Goal: Information Seeking & Learning: Learn about a topic

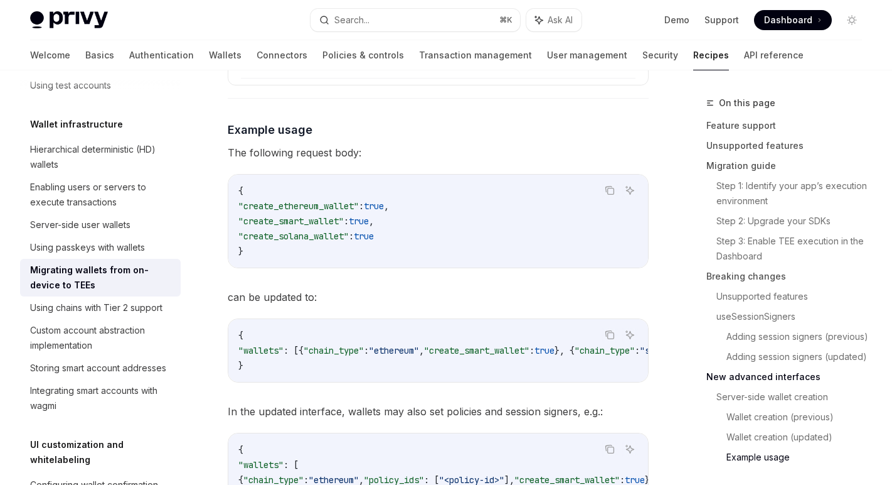
scroll to position [3792, 0]
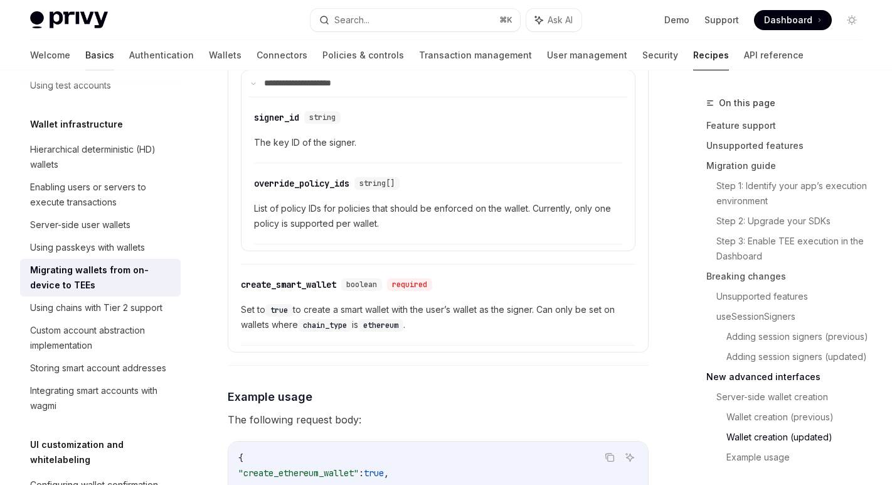
click at [85, 56] on link "Basics" at bounding box center [99, 55] width 29 height 30
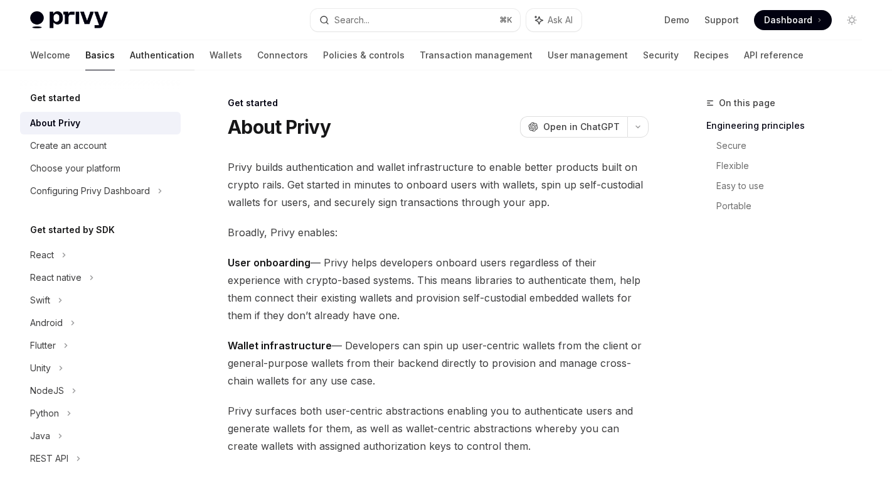
click at [130, 41] on link "Authentication" at bounding box center [162, 55] width 65 height 30
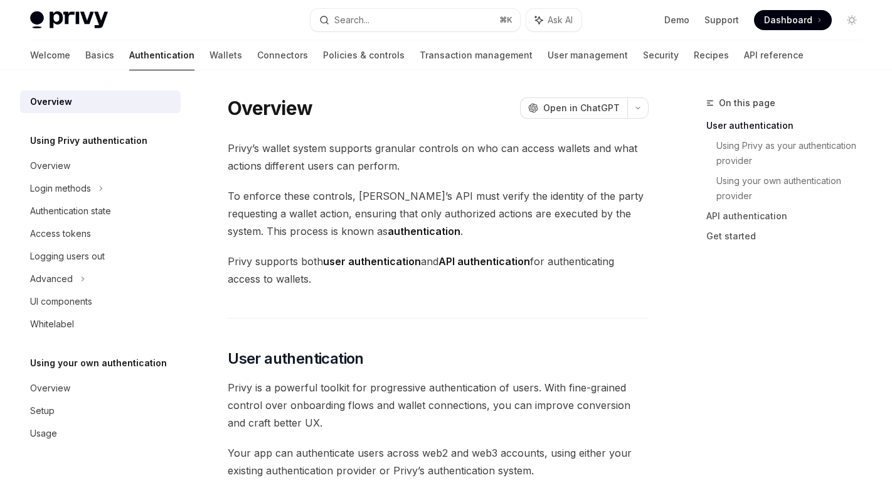
click at [186, 61] on div "Welcome Basics Authentication Wallets Connectors Policies & controls Transactio…" at bounding box center [417, 55] width 774 height 30
click at [129, 60] on link "Authentication" at bounding box center [161, 55] width 65 height 30
click at [210, 57] on link "Wallets" at bounding box center [226, 55] width 33 height 30
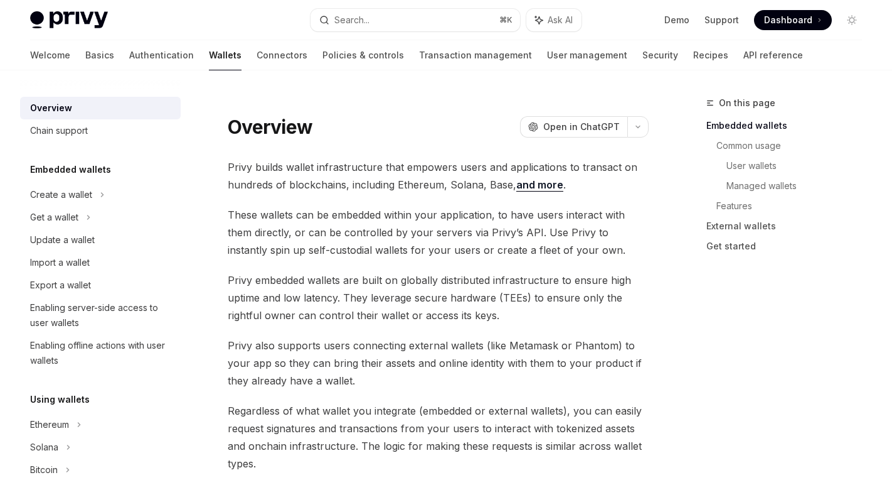
click at [63, 58] on div "Welcome Basics Authentication Wallets Connectors Policies & controls Transactio…" at bounding box center [416, 55] width 773 height 30
click at [85, 70] on div at bounding box center [99, 70] width 29 height 1
type textarea "*"
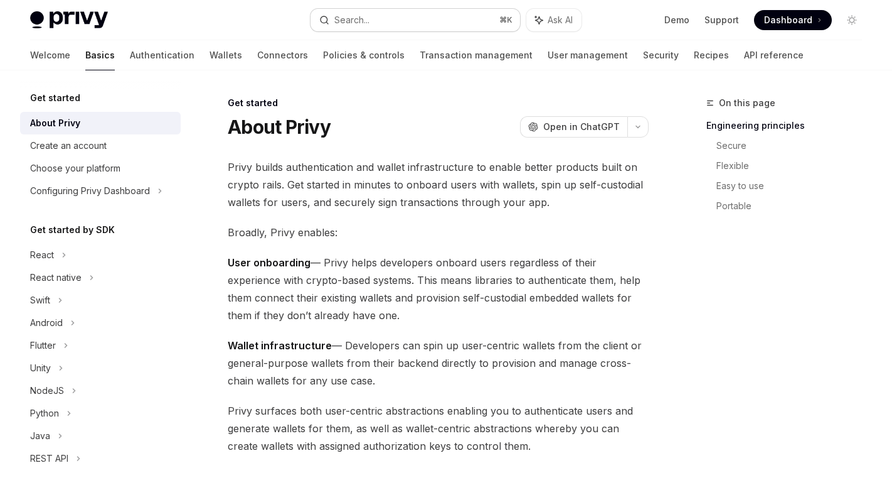
click at [360, 16] on div "Search..." at bounding box center [352, 20] width 35 height 15
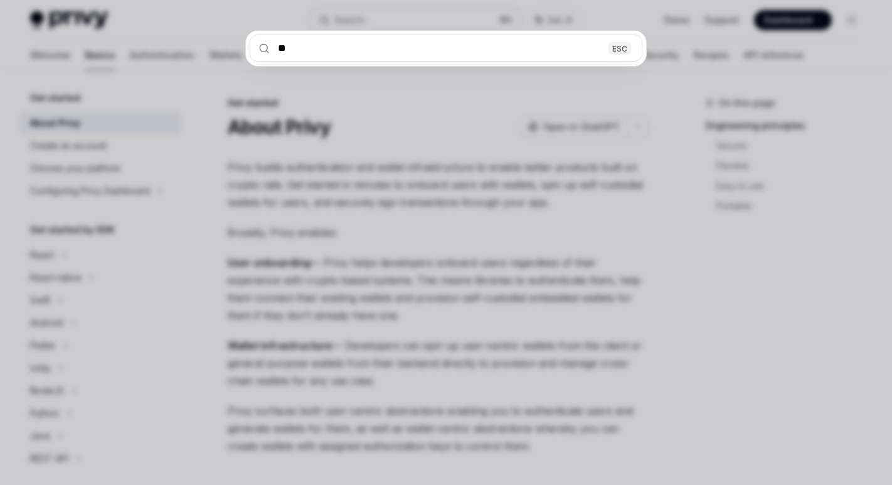
type input "***"
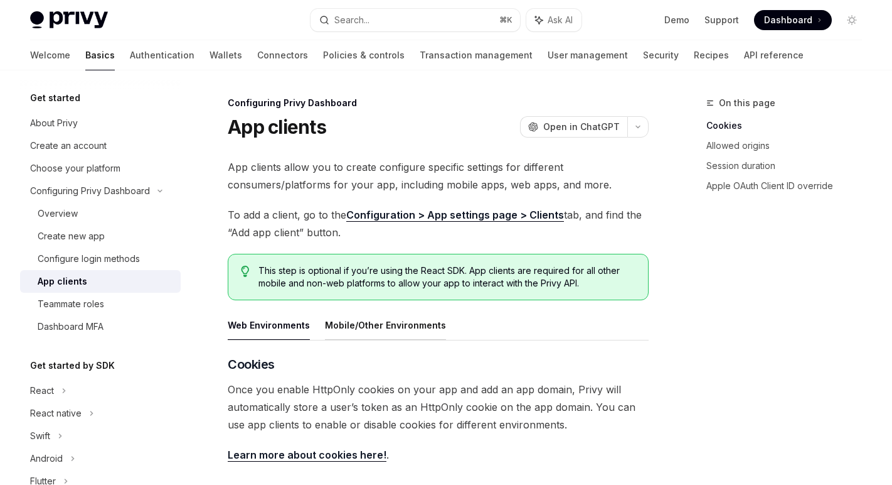
click at [395, 319] on button "Mobile/Other Environments" at bounding box center [385, 324] width 121 height 29
type textarea "*"
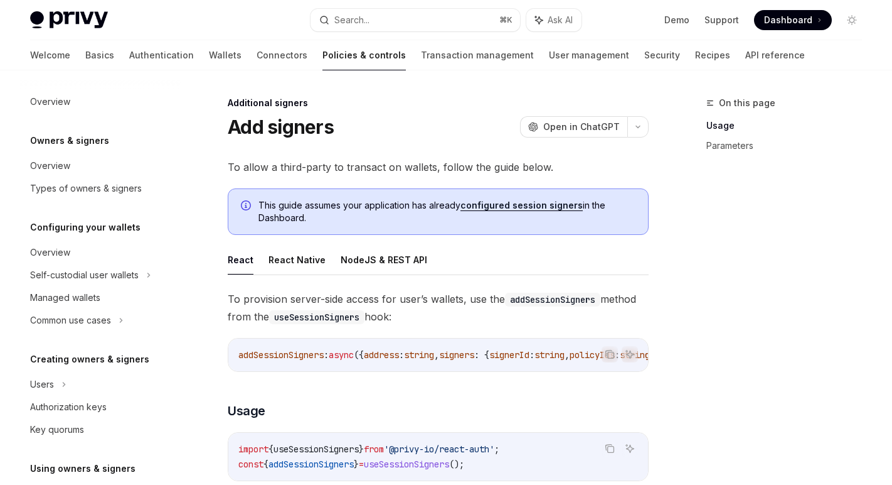
type textarea "*"
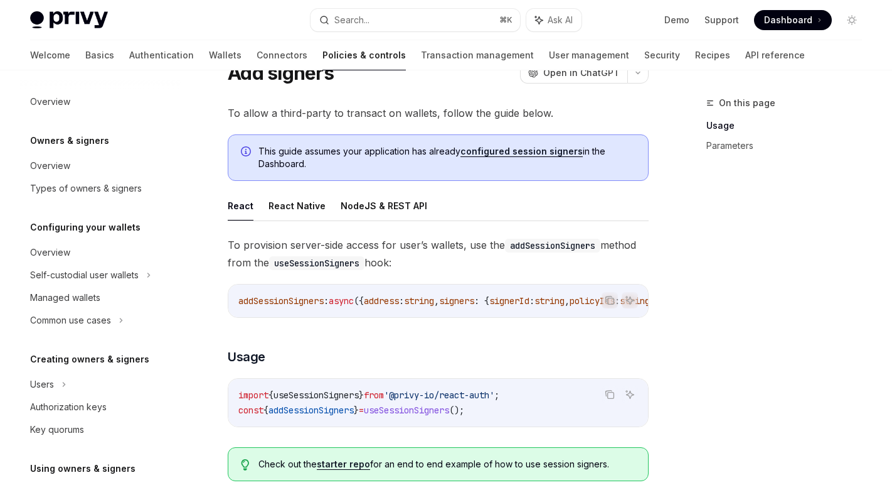
scroll to position [351, 0]
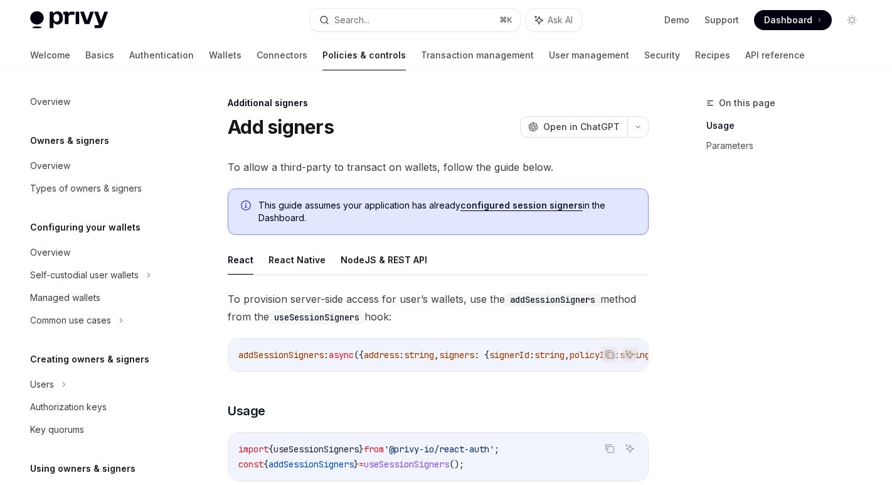
scroll to position [351, 0]
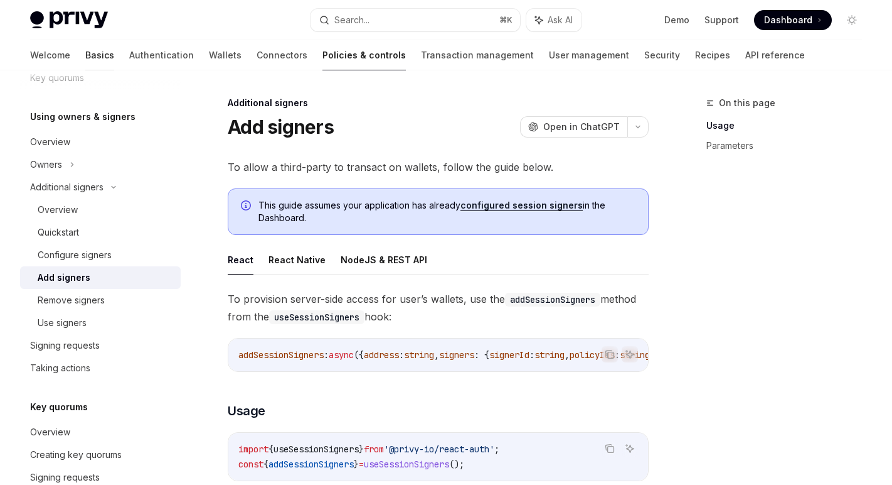
click at [85, 67] on link "Basics" at bounding box center [99, 55] width 29 height 30
type textarea "*"
